Goal: Transaction & Acquisition: Purchase product/service

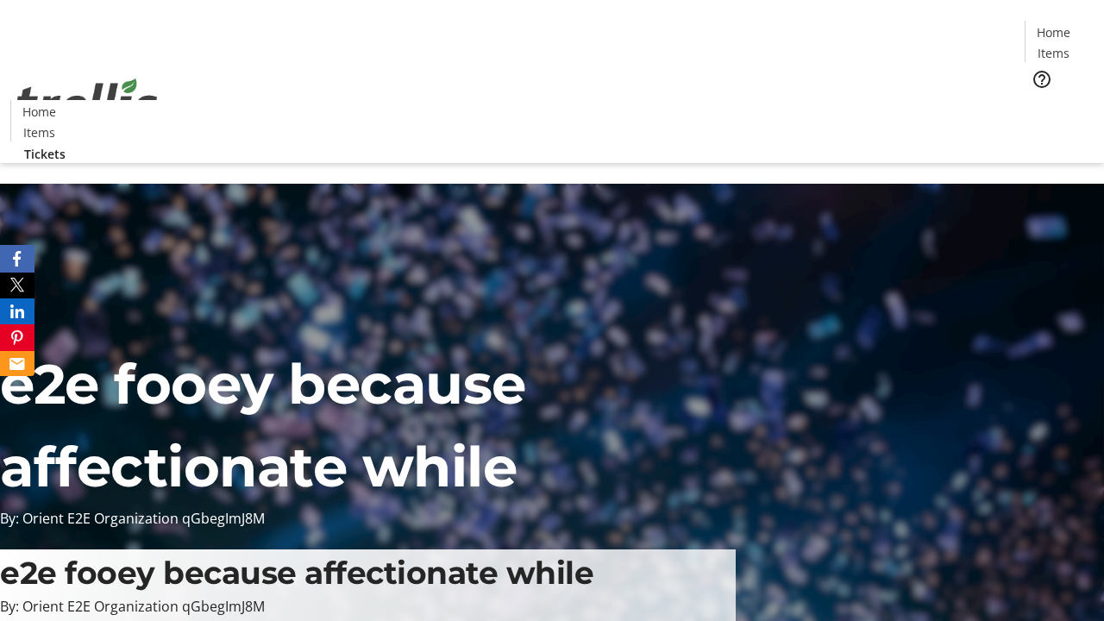
click at [1038, 100] on span "Tickets" at bounding box center [1058, 109] width 41 height 18
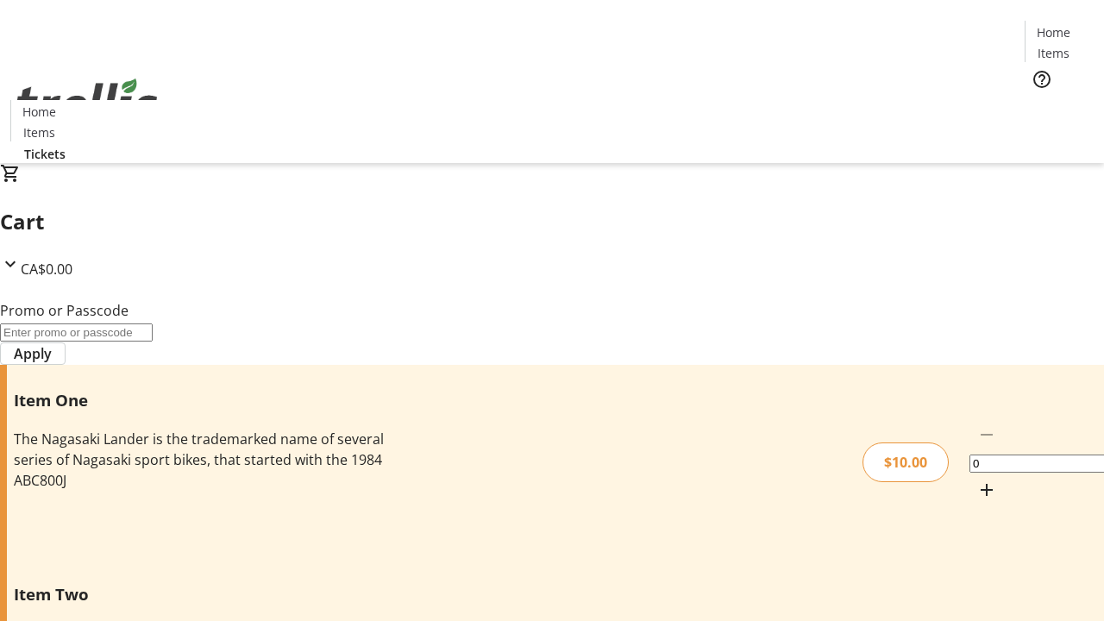
click at [976, 480] on mat-icon "Increment by one" at bounding box center [986, 490] width 21 height 21
type input "1"
